Goal: Unclear

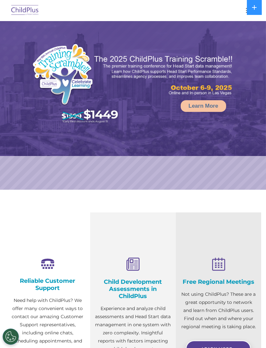
select select "MEDIUM"
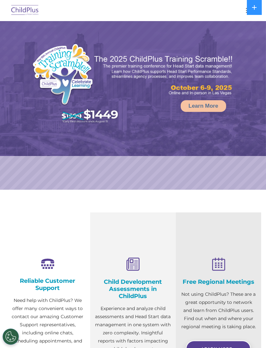
select select "MEDIUM"
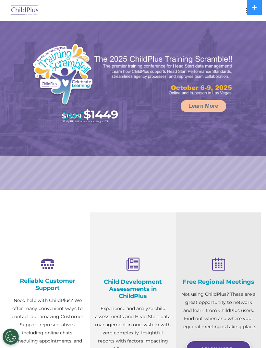
select select "MEDIUM"
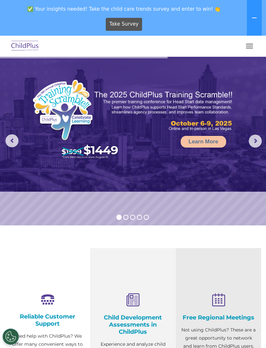
click at [249, 42] on button "button" at bounding box center [250, 46] width 14 height 10
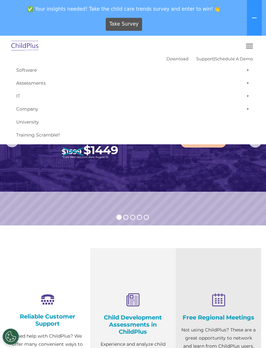
click at [249, 43] on button "button" at bounding box center [250, 46] width 14 height 10
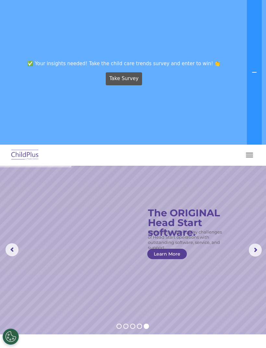
click at [249, 150] on button "button" at bounding box center [250, 155] width 14 height 10
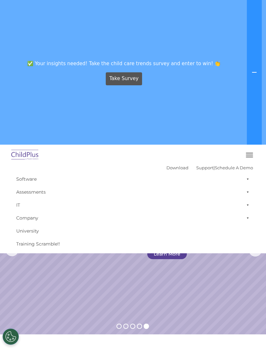
click at [249, 157] on span "button" at bounding box center [249, 157] width 7 height 1
